Goal: Find specific fact: Find specific fact

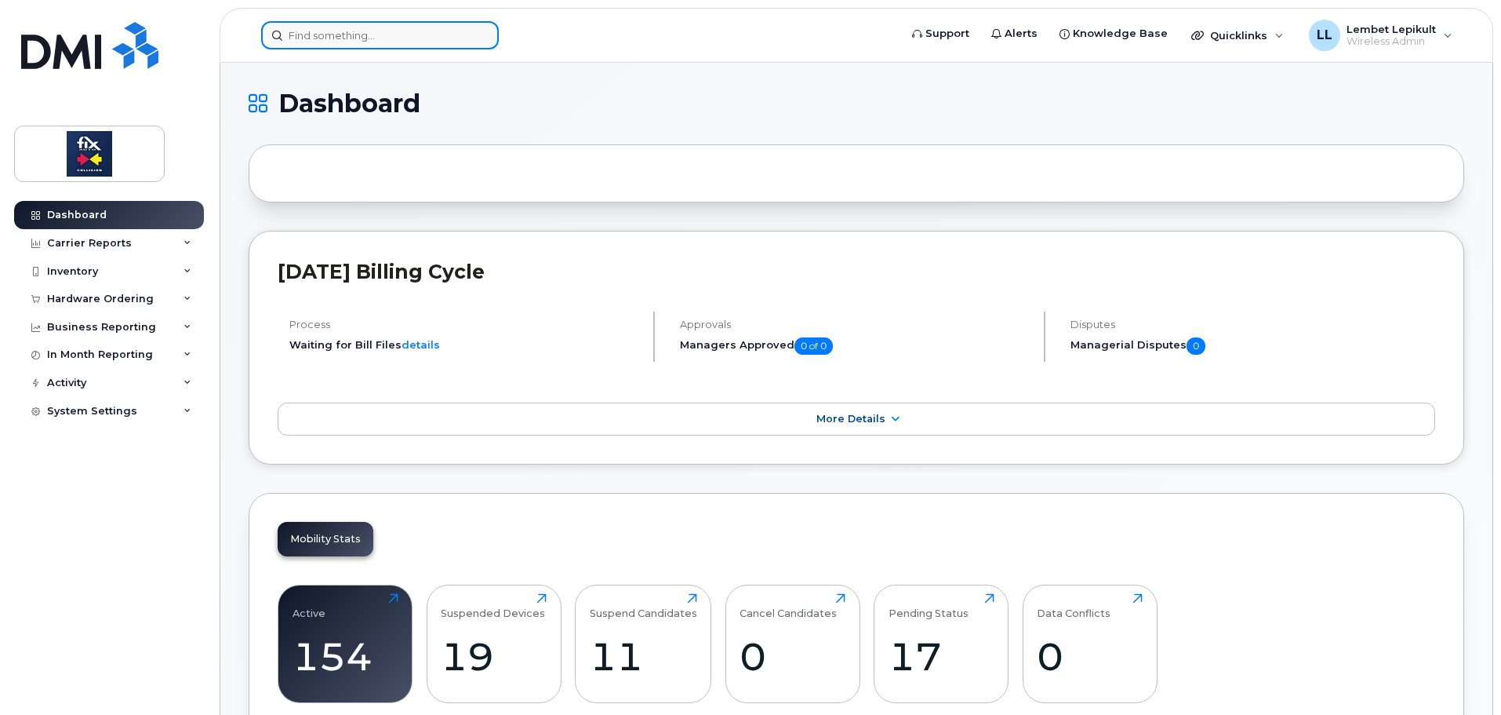
click at [427, 42] on input at bounding box center [380, 35] width 238 height 28
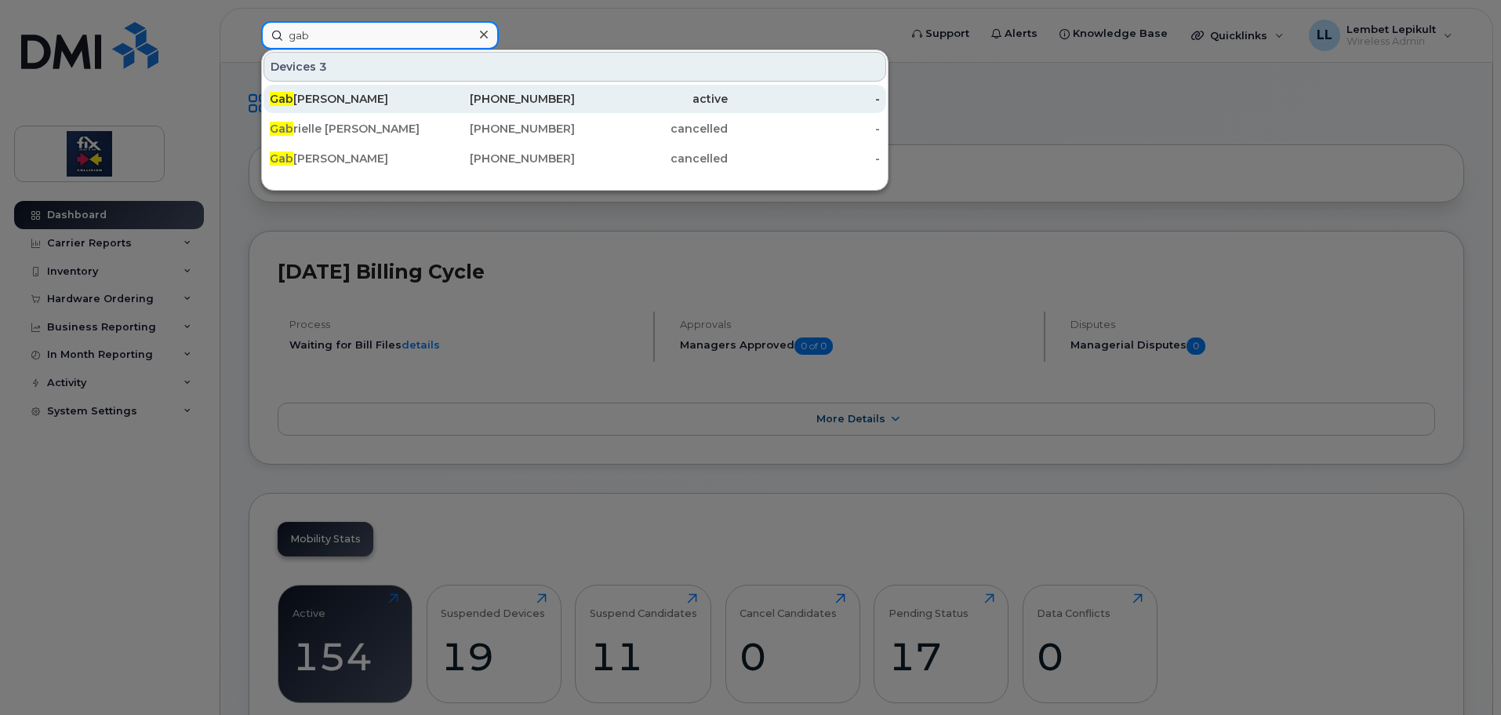
type input "gab"
click at [346, 93] on div "Gab rielle Roy" at bounding box center [346, 99] width 153 height 16
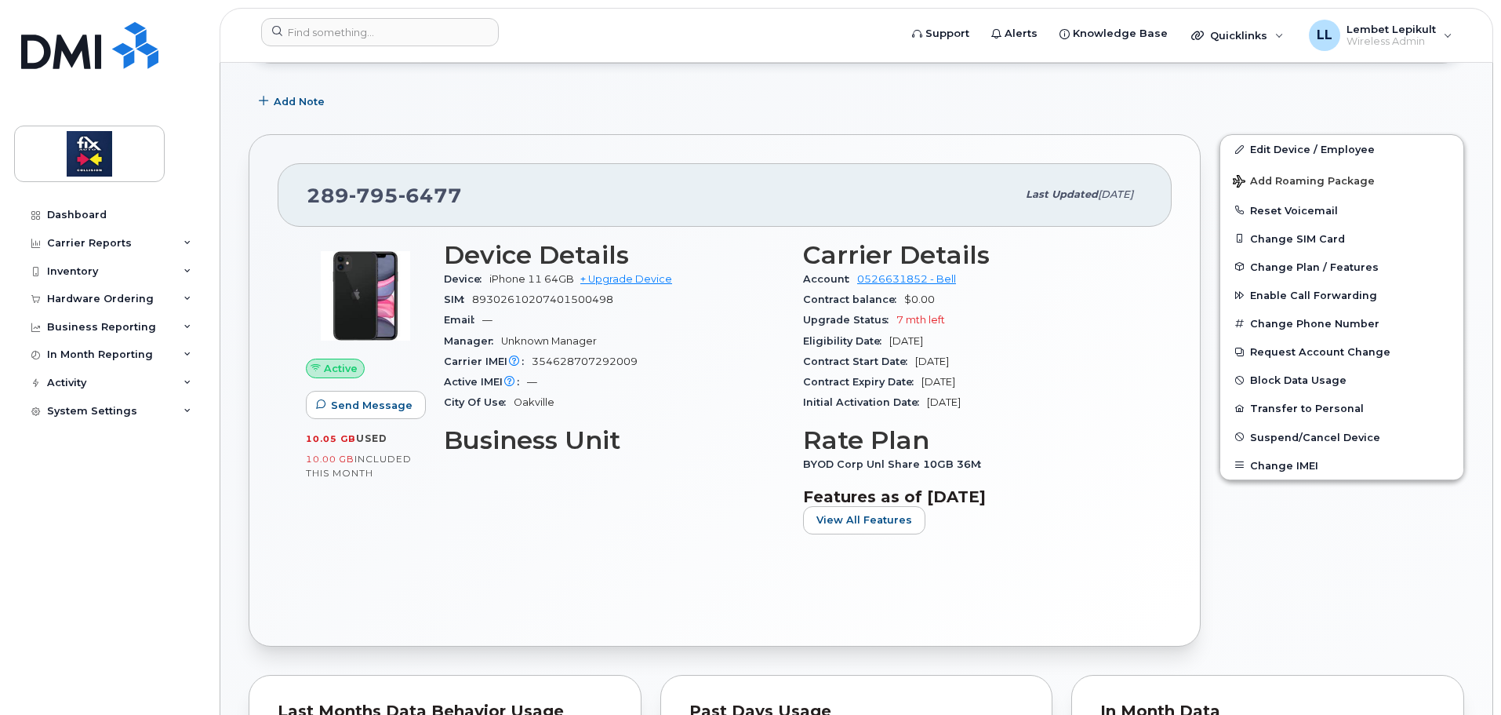
scroll to position [235, 0]
drag, startPoint x: 461, startPoint y: 195, endPoint x: 318, endPoint y: 191, distance: 143.6
click at [289, 193] on div "[PHONE_NUMBER] Last updated [DATE]" at bounding box center [725, 193] width 894 height 63
copy span "[PHONE_NUMBER]"
